Goal: Find specific page/section: Find specific page/section

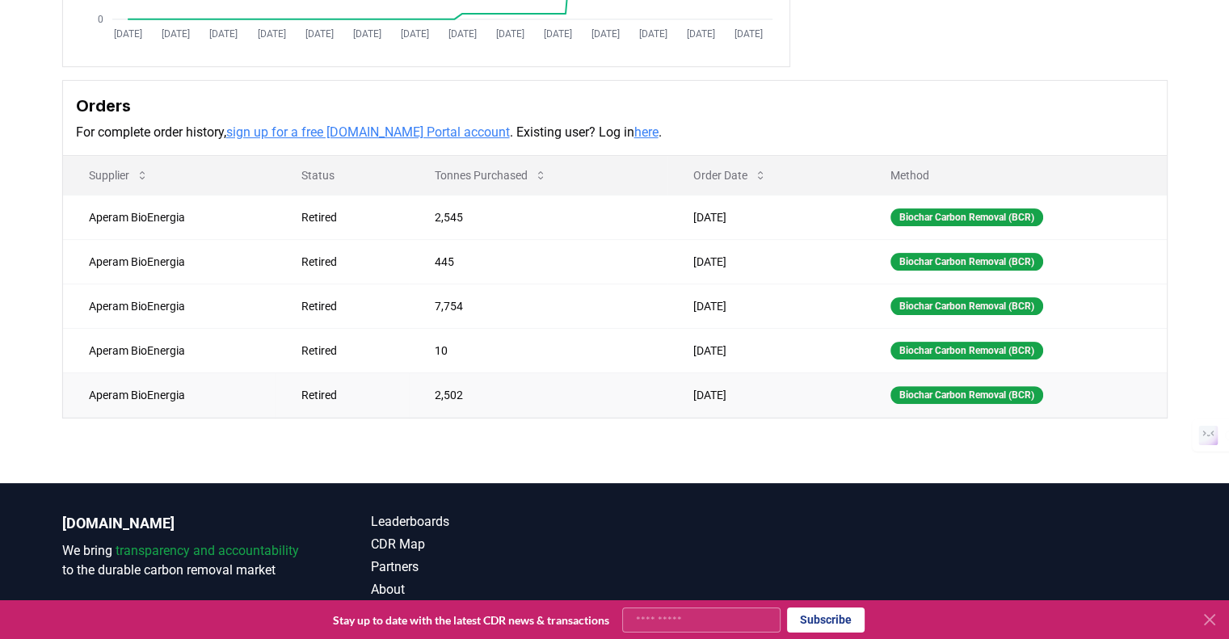
scroll to position [404, 0]
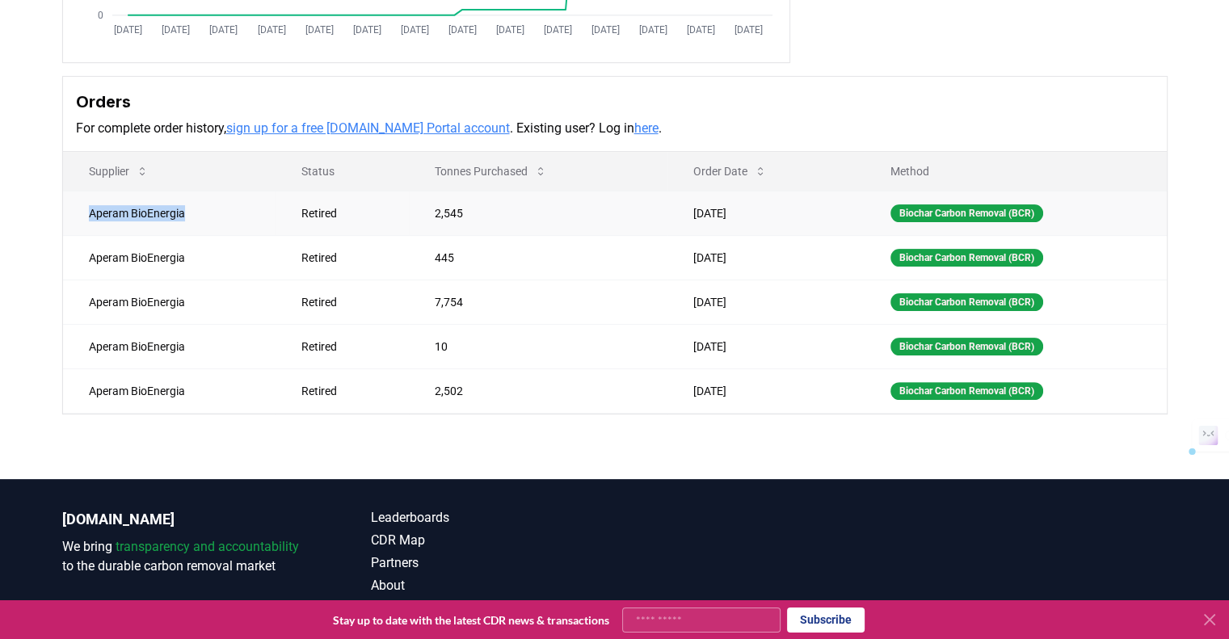
drag, startPoint x: 185, startPoint y: 213, endPoint x: 89, endPoint y: 213, distance: 96.2
click at [89, 213] on td "Aperam BioEnergia" at bounding box center [169, 213] width 213 height 44
copy td "Aperam BioEnergia"
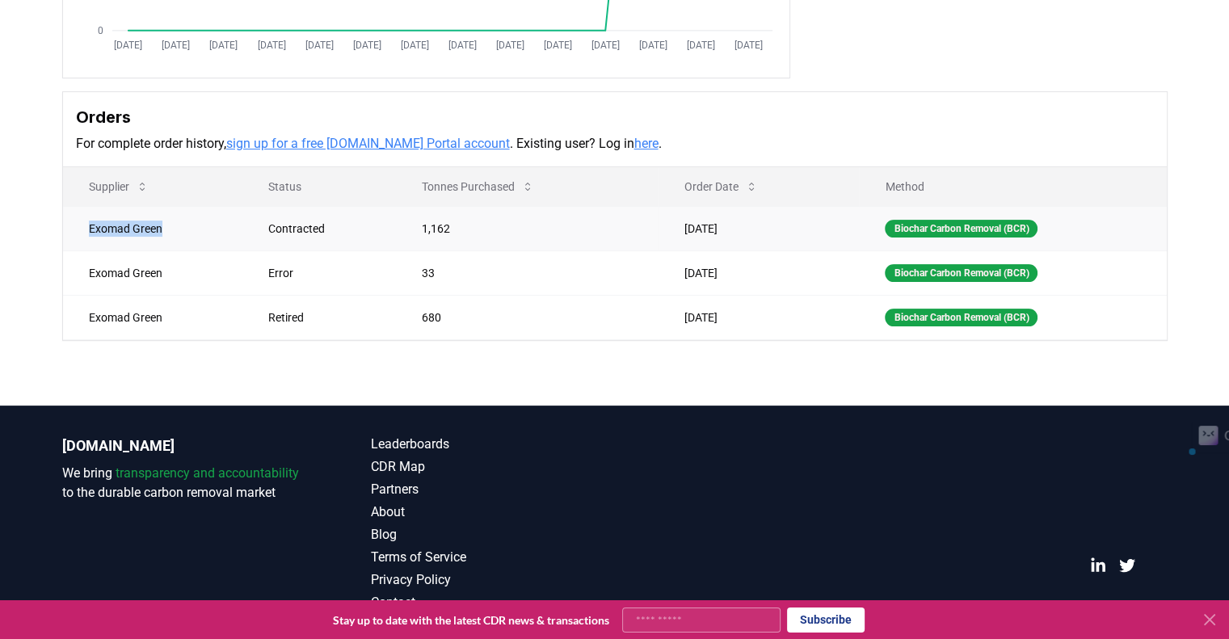
drag, startPoint x: 84, startPoint y: 231, endPoint x: 171, endPoint y: 232, distance: 87.3
click at [171, 232] on td "Exomad Green" at bounding box center [153, 228] width 180 height 44
copy td "Exomad Green"
